Goal: Information Seeking & Learning: Learn about a topic

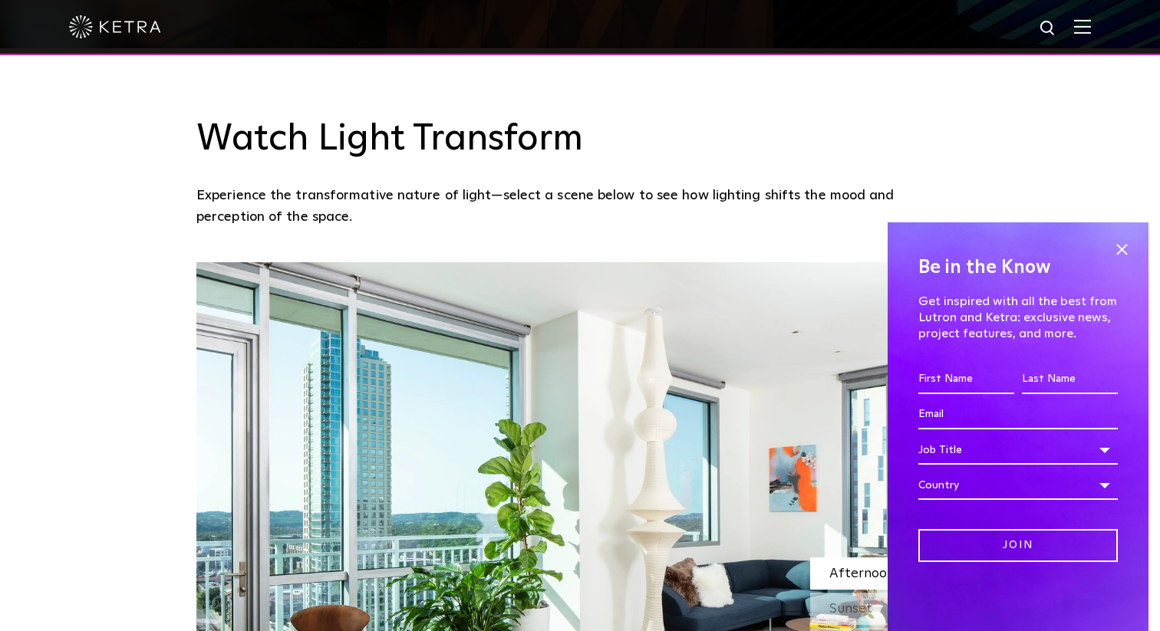
scroll to position [1260, 0]
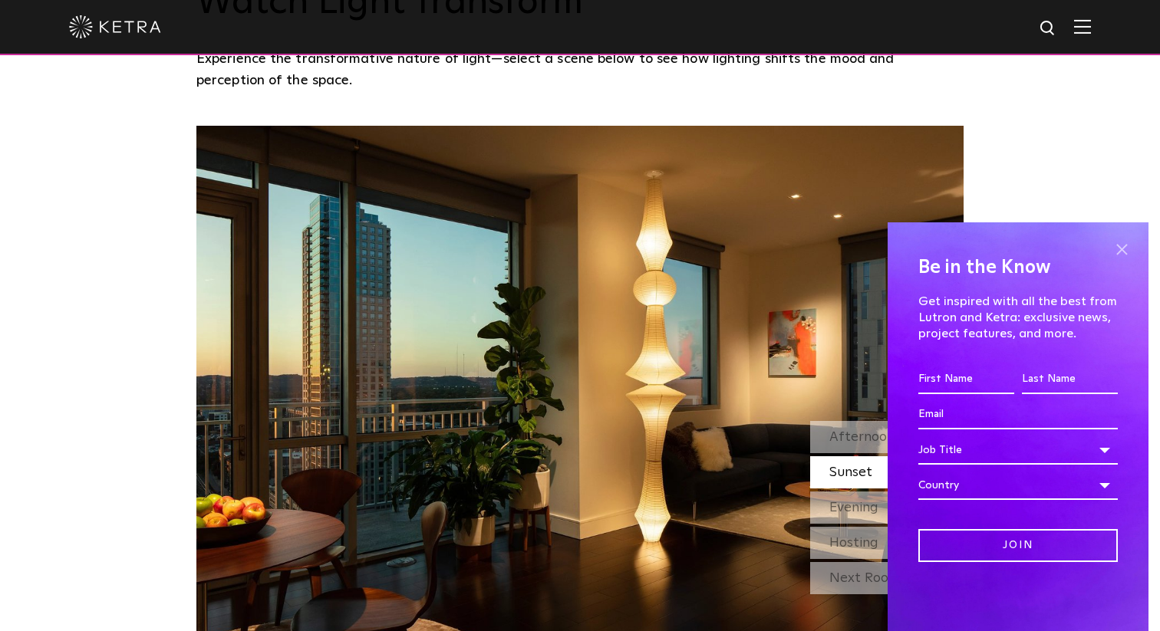
click at [1124, 250] on span at bounding box center [1121, 249] width 23 height 23
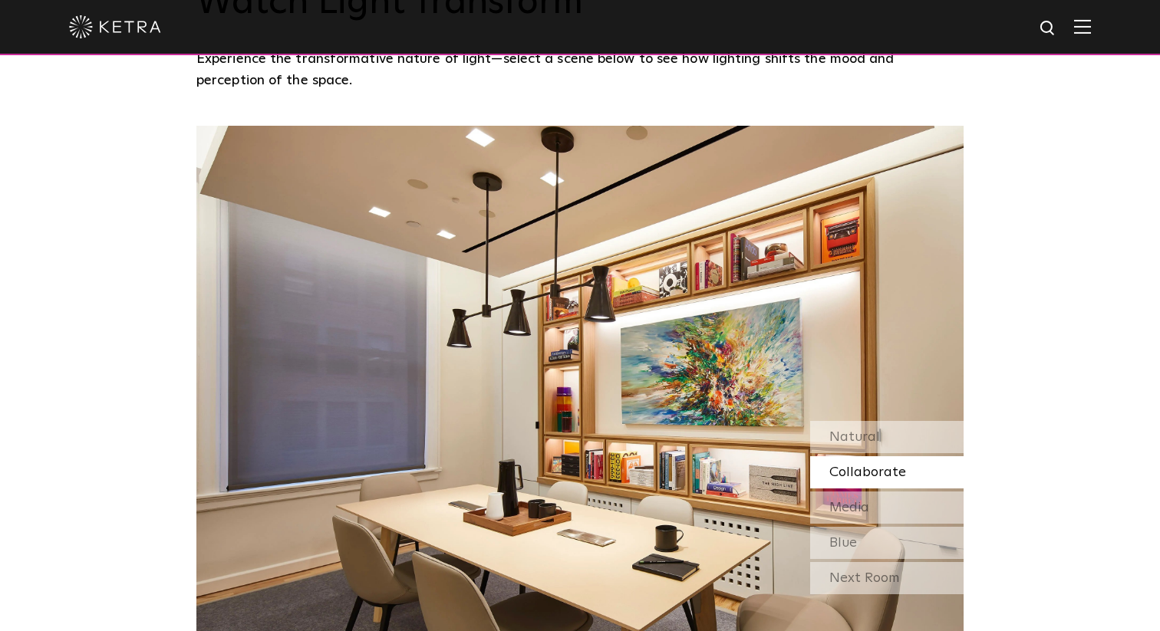
click at [879, 466] on span "Collaborate" at bounding box center [867, 473] width 77 height 14
click at [879, 502] on div "Media" at bounding box center [886, 508] width 153 height 32
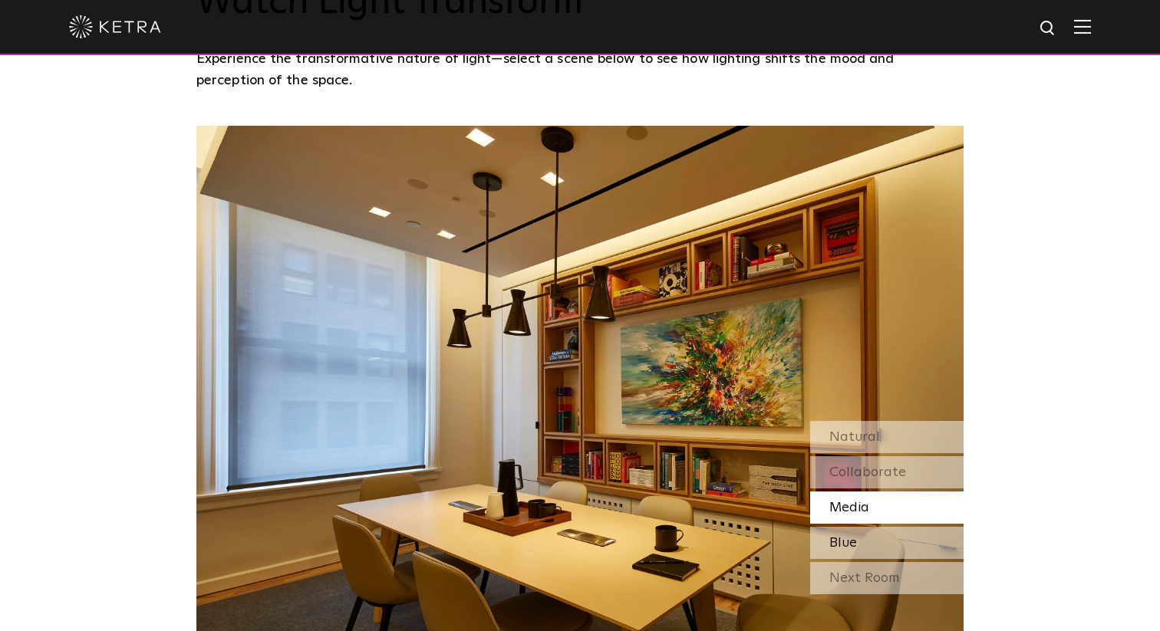
click at [882, 527] on div "Blue" at bounding box center [886, 543] width 153 height 32
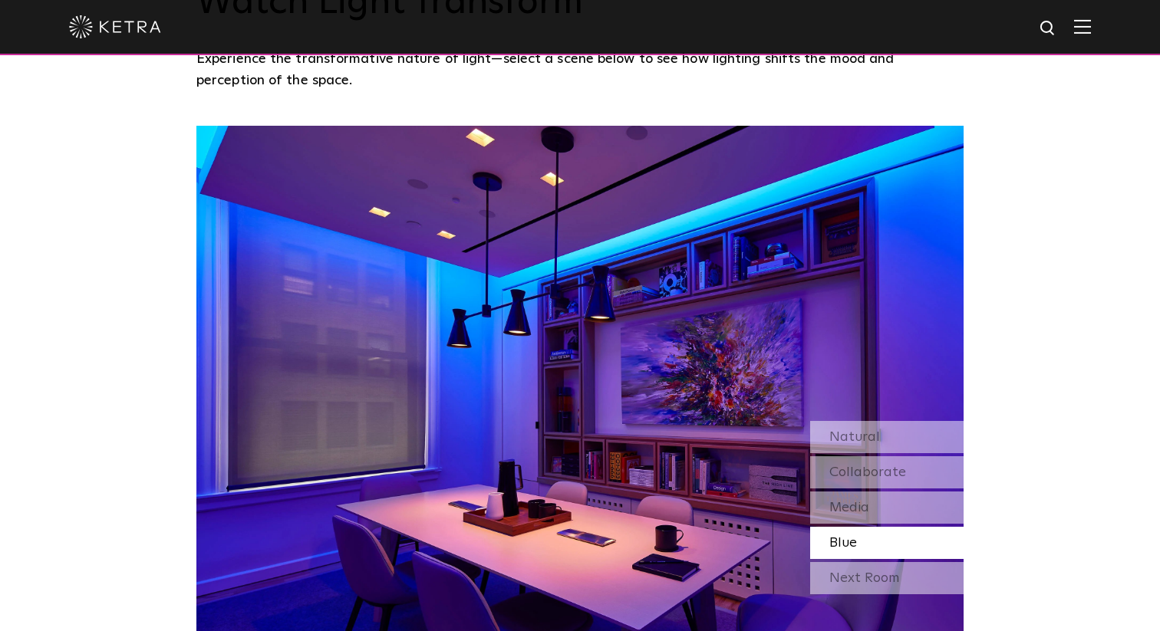
click at [885, 556] on div "Blue" at bounding box center [886, 543] width 153 height 32
click at [885, 576] on div "Next Room" at bounding box center [886, 578] width 153 height 32
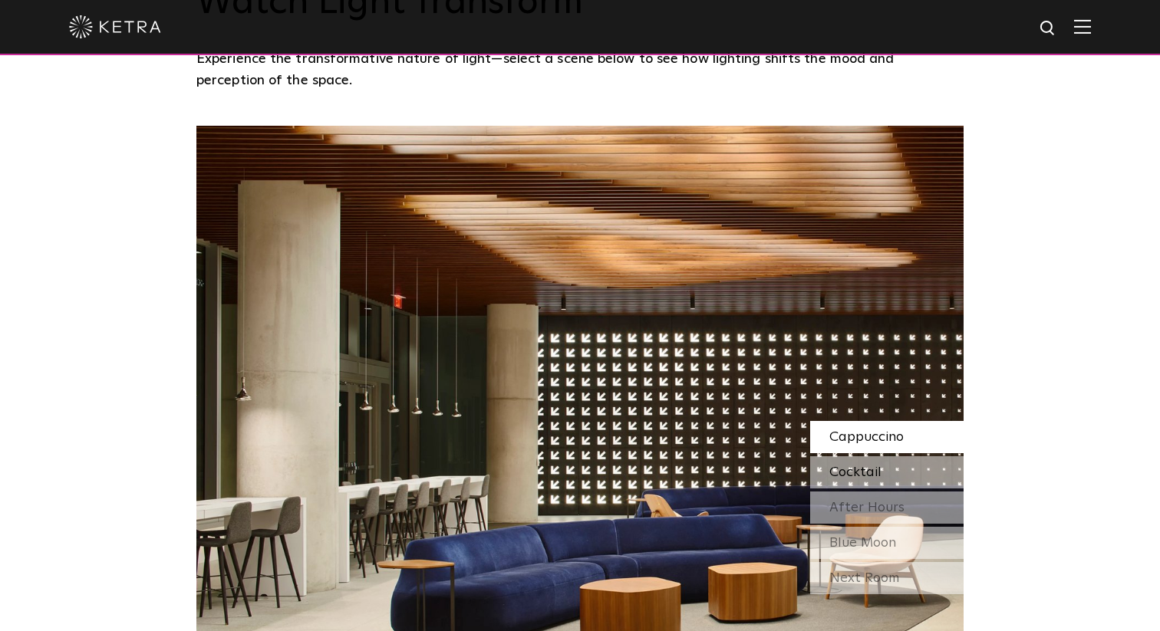
click at [869, 469] on span "Cocktail" at bounding box center [855, 473] width 52 height 14
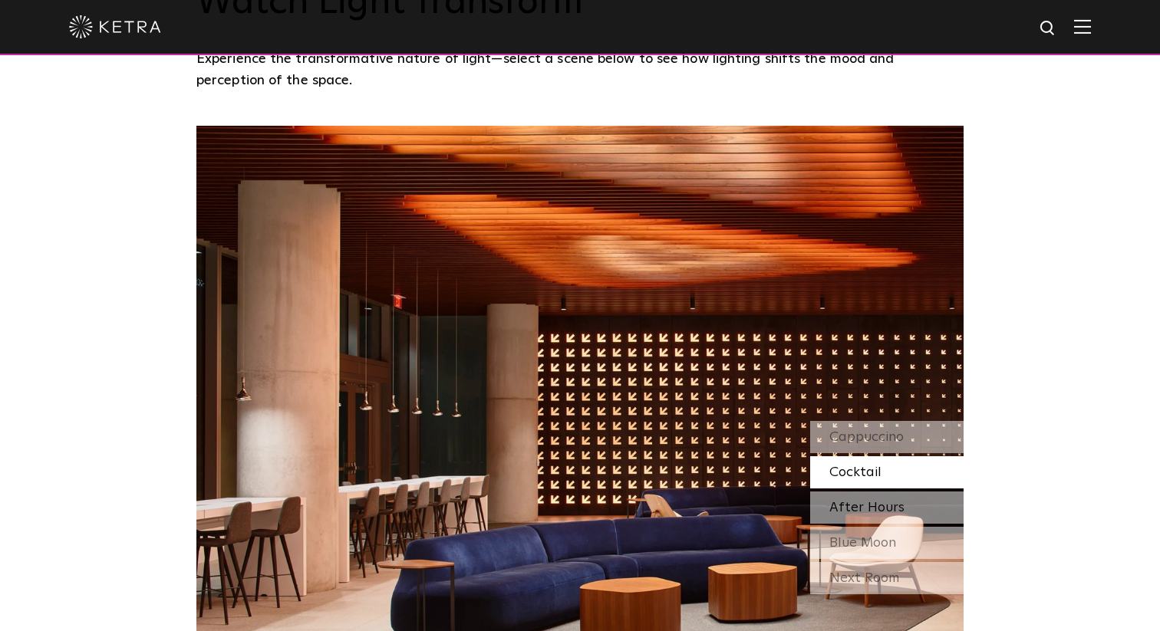
click at [872, 516] on div "After Hours" at bounding box center [886, 508] width 153 height 32
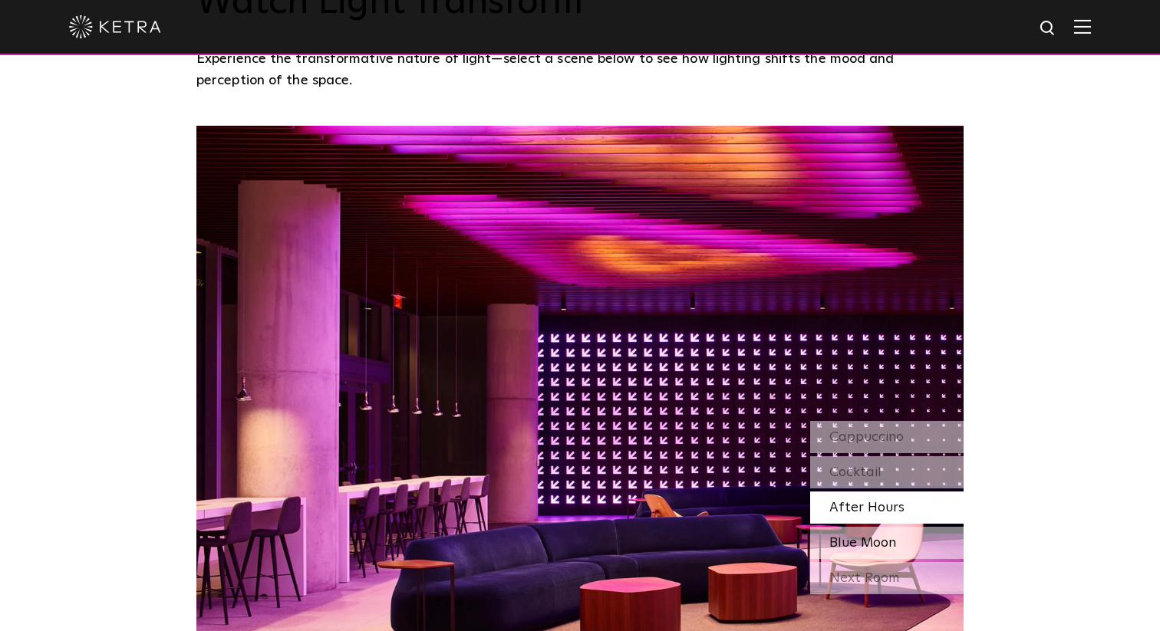
click at [875, 533] on div "Blue Moon" at bounding box center [886, 543] width 153 height 32
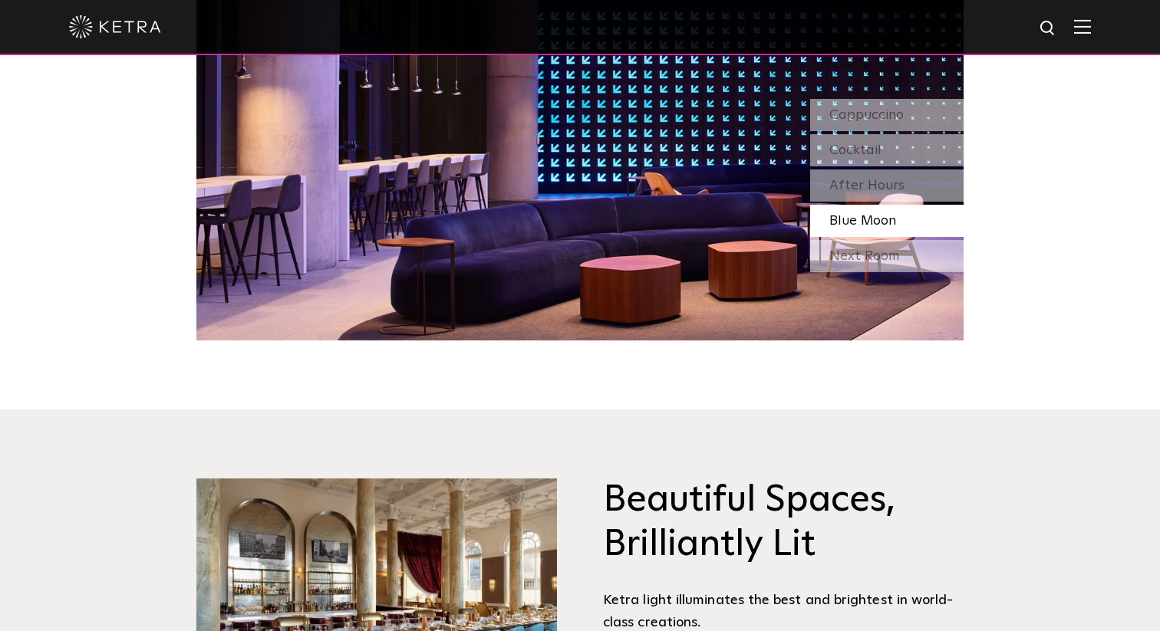
scroll to position [1580, 0]
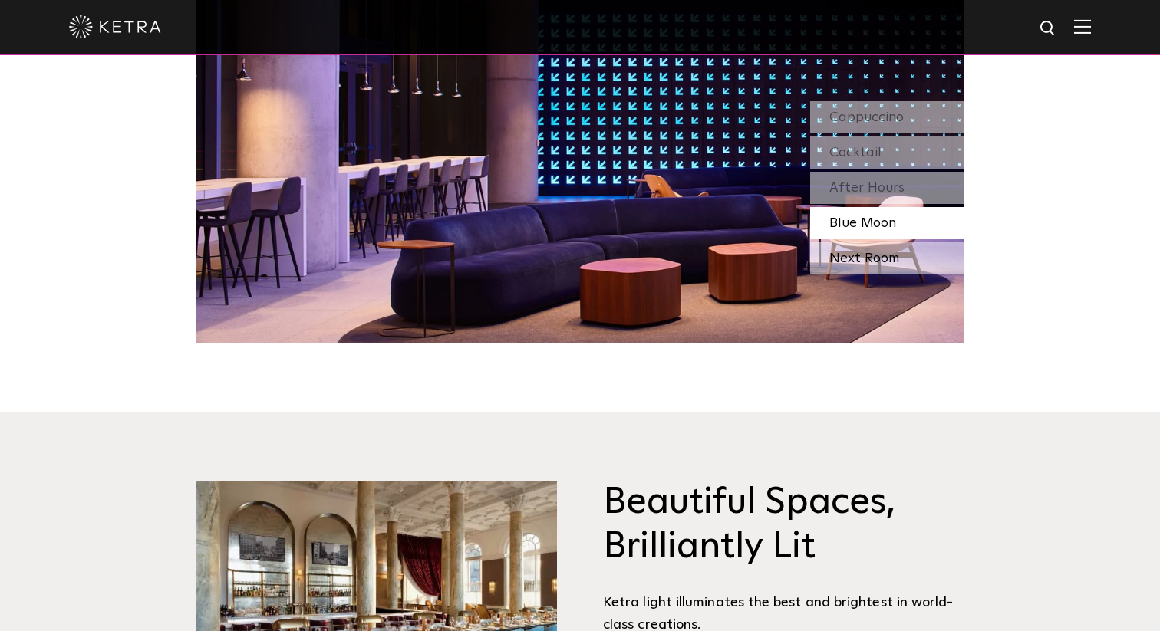
click at [871, 257] on div "Next Room" at bounding box center [886, 258] width 153 height 32
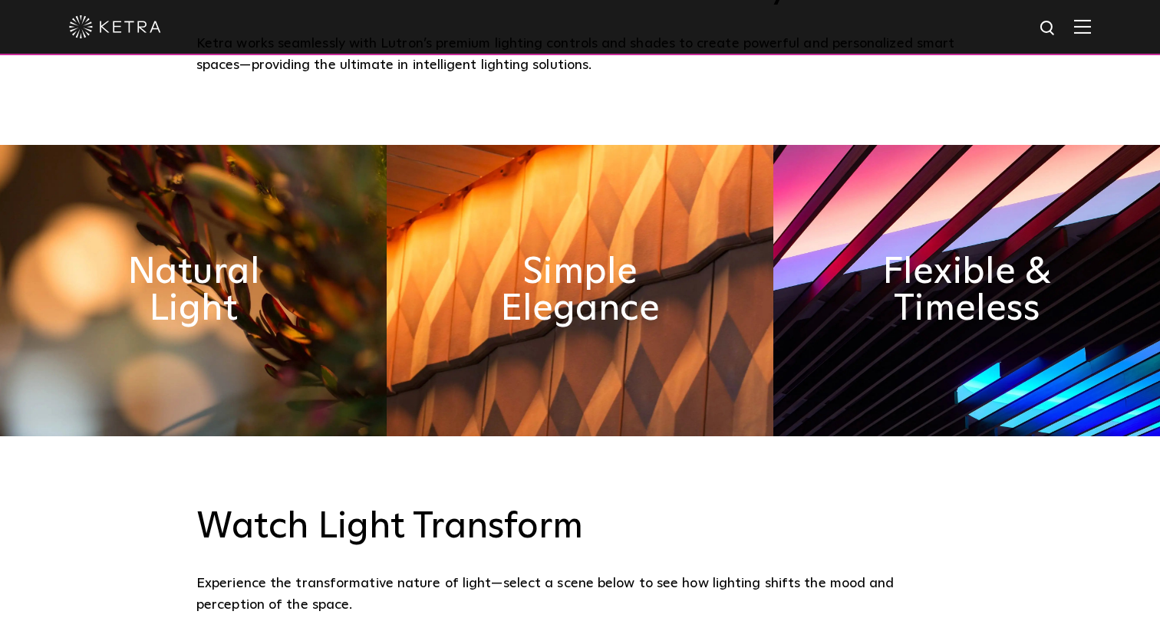
scroll to position [720, 0]
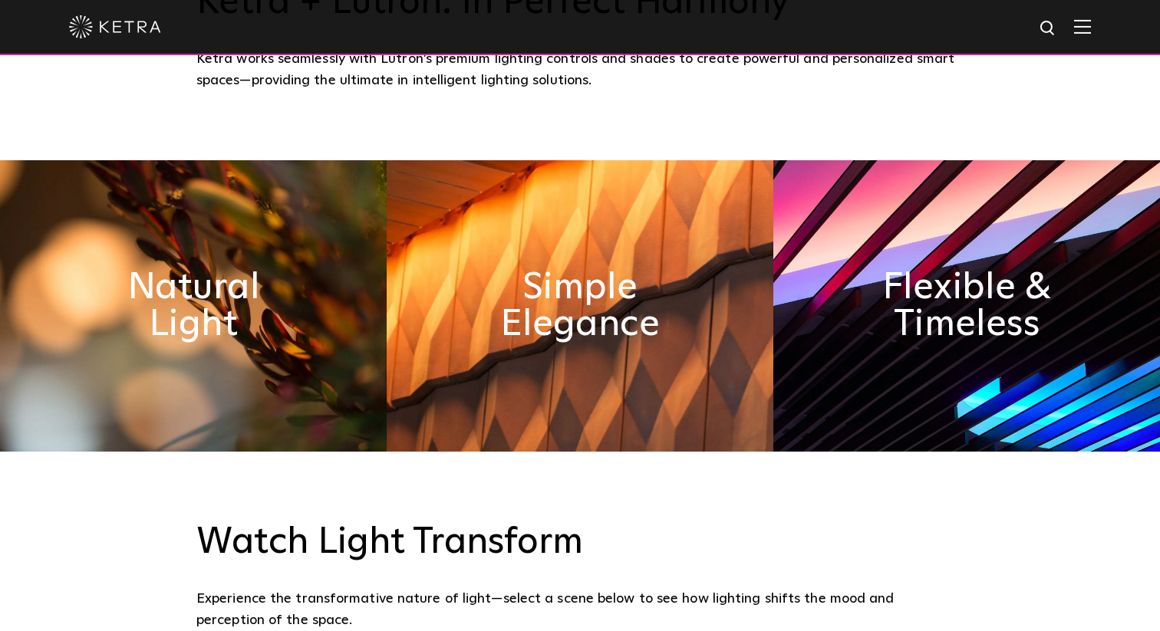
click at [312, 322] on img at bounding box center [193, 306] width 387 height 292
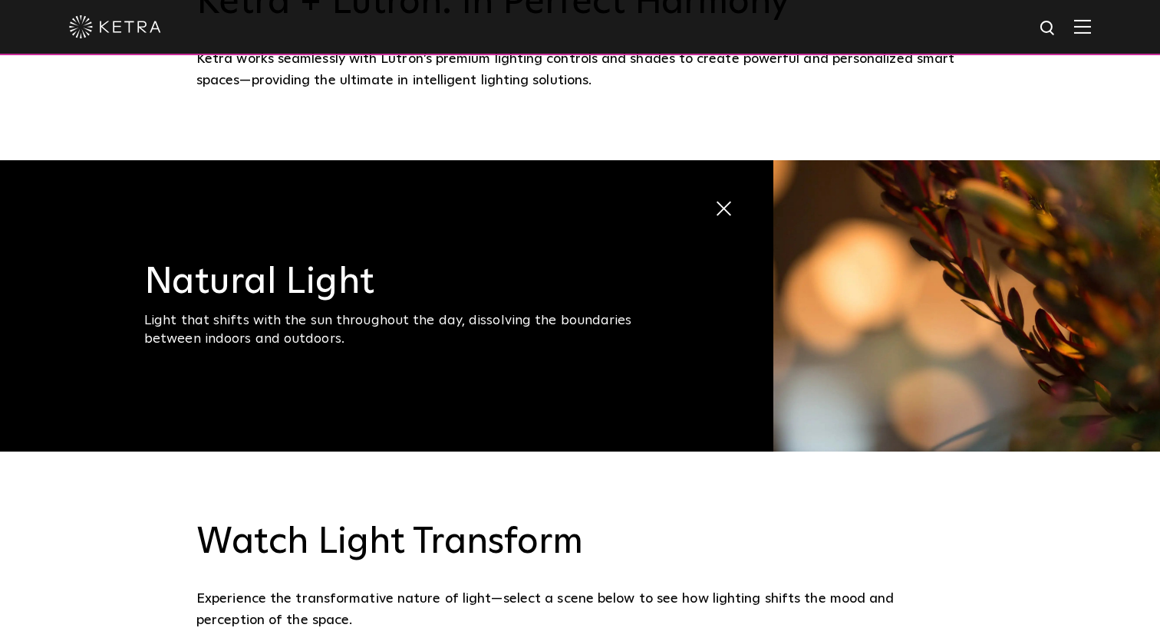
click at [720, 199] on span at bounding box center [724, 209] width 21 height 21
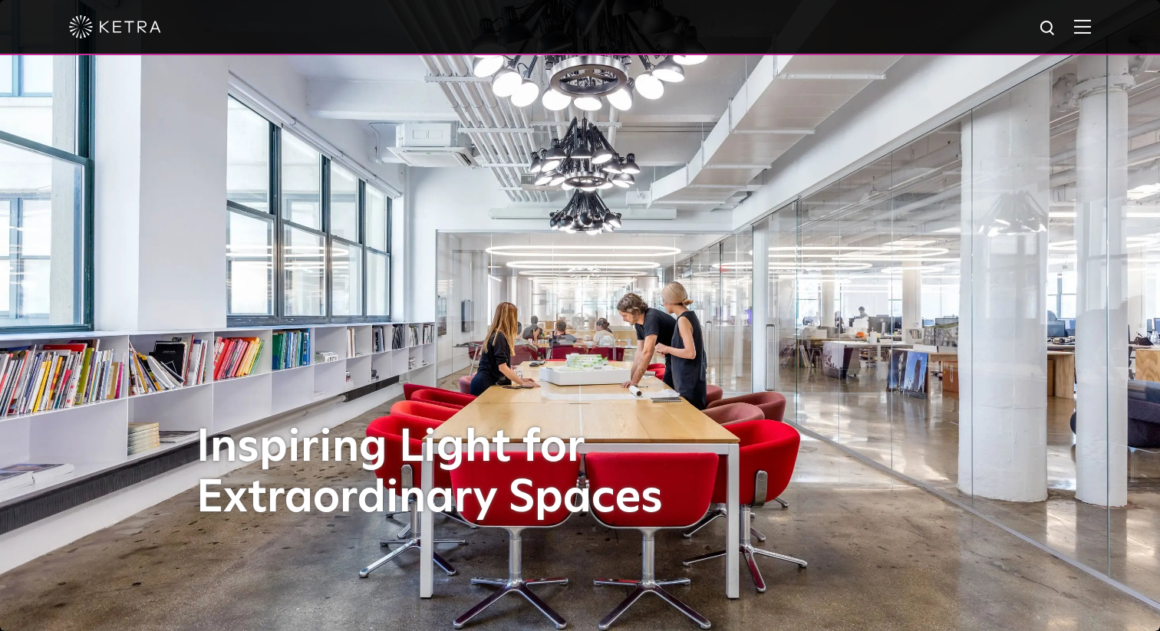
scroll to position [1, 0]
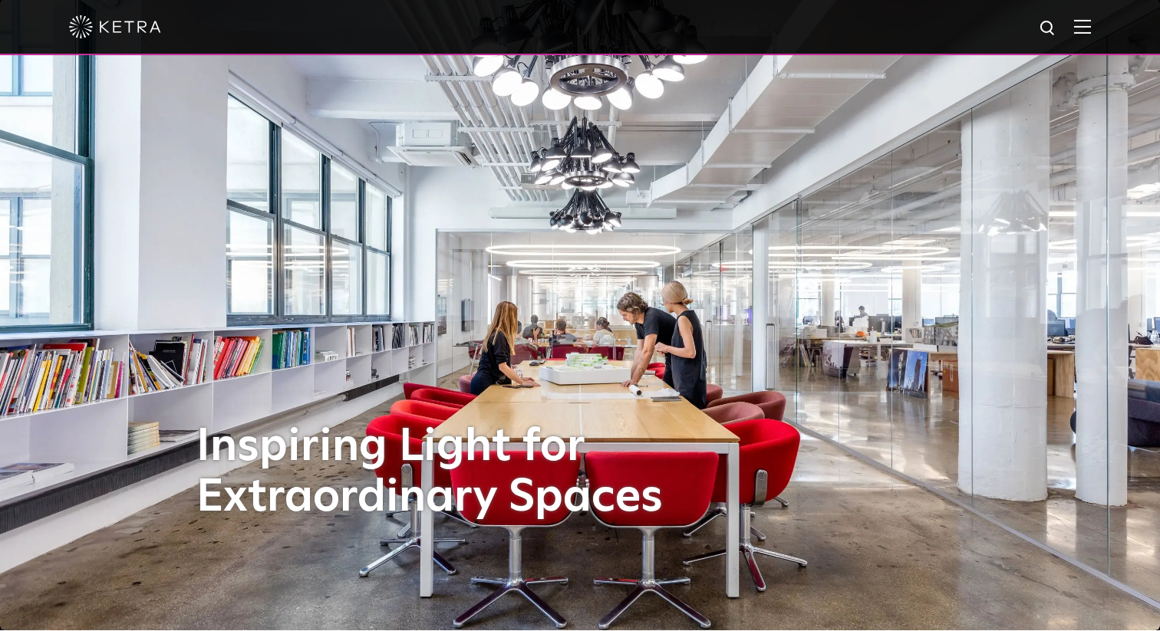
click at [1084, 28] on img at bounding box center [1082, 26] width 17 height 15
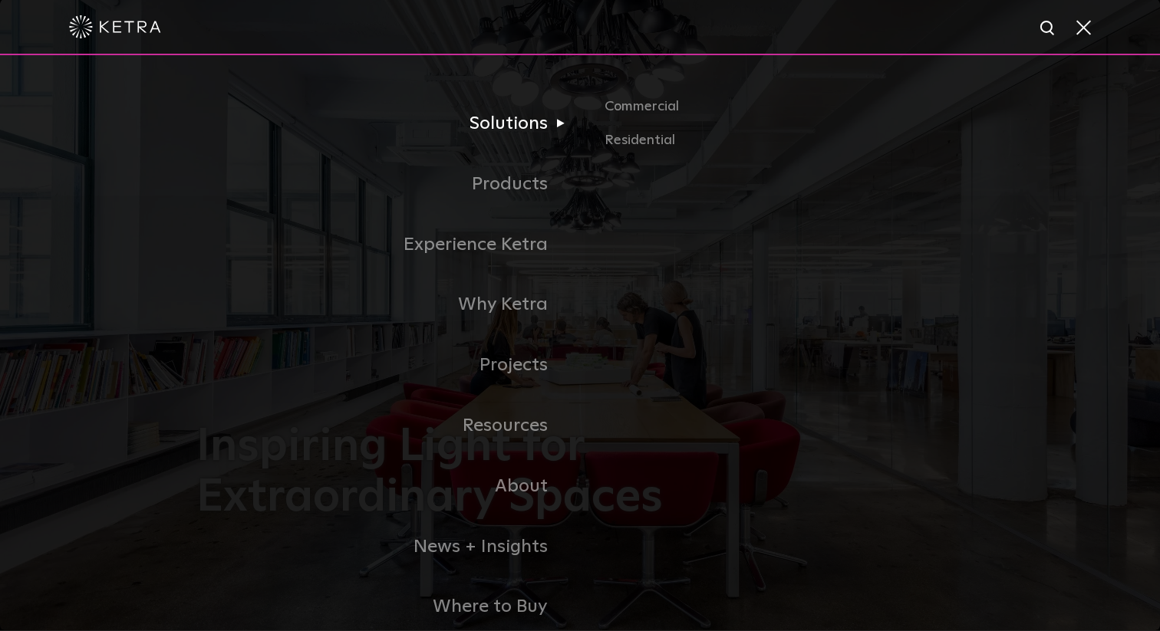
click at [539, 120] on link "Solutions" at bounding box center [388, 124] width 384 height 61
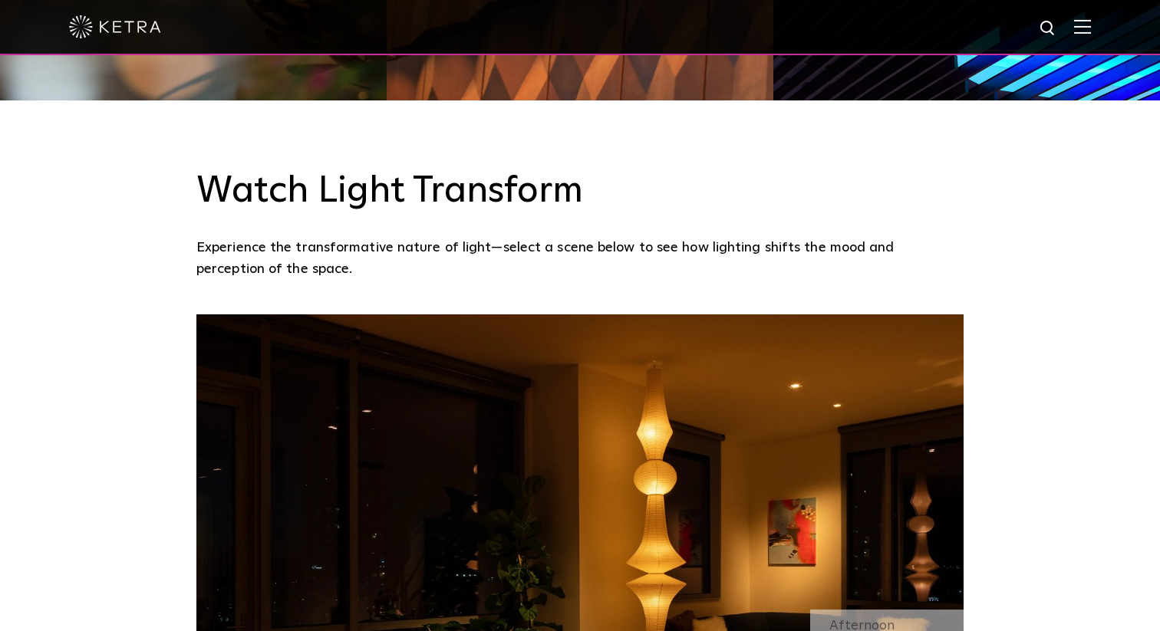
scroll to position [1126, 0]
